Goal: Task Accomplishment & Management: Manage account settings

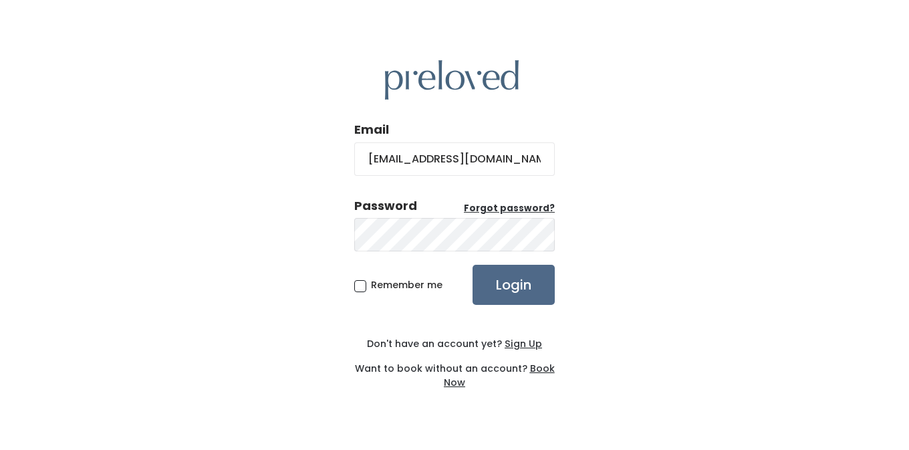
type input "hollykim_10@yahoo.com"
click at [473, 265] on input "Login" at bounding box center [514, 285] width 82 height 40
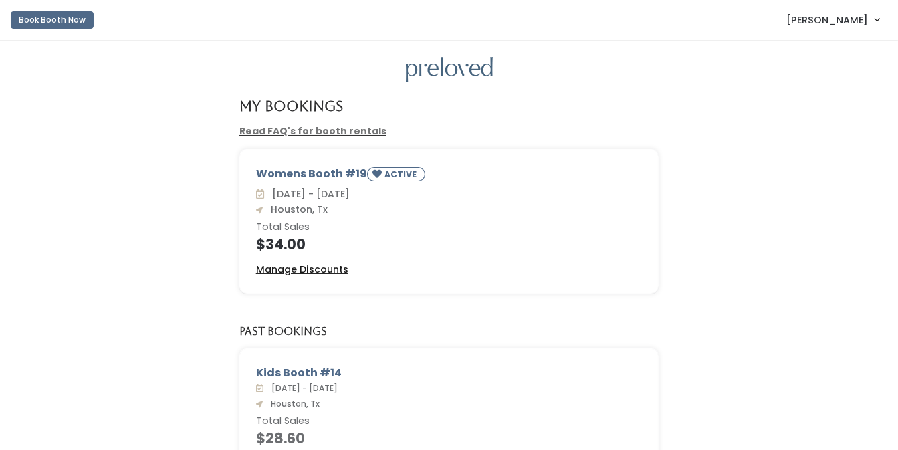
click at [316, 271] on u "Manage Discounts" at bounding box center [302, 269] width 92 height 13
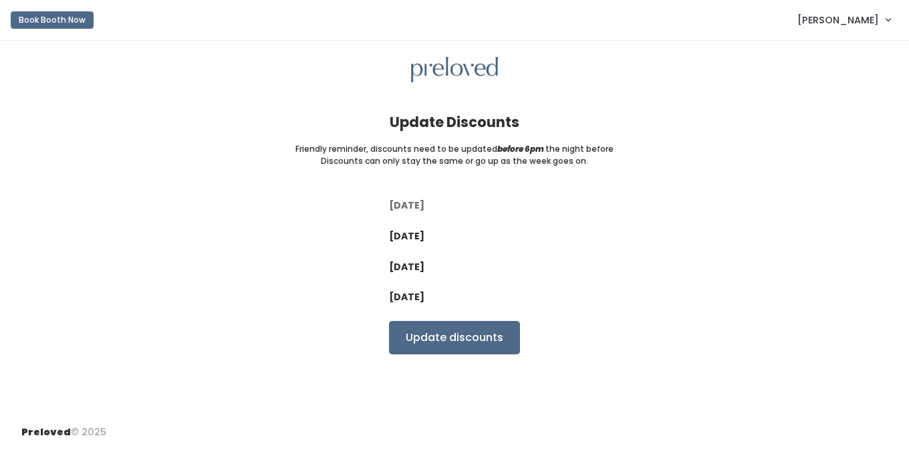
click at [402, 205] on label "[DATE]" at bounding box center [406, 206] width 35 height 14
